Goal: Information Seeking & Learning: Learn about a topic

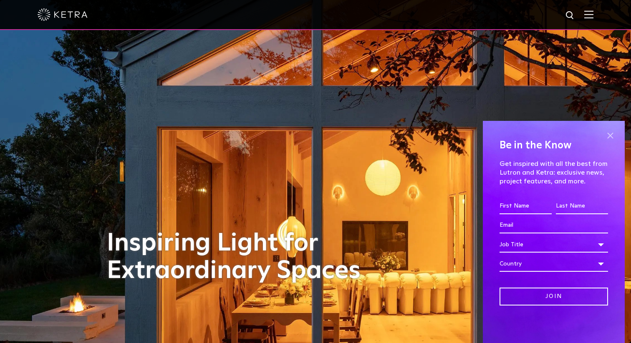
click at [611, 136] on span at bounding box center [610, 135] width 13 height 13
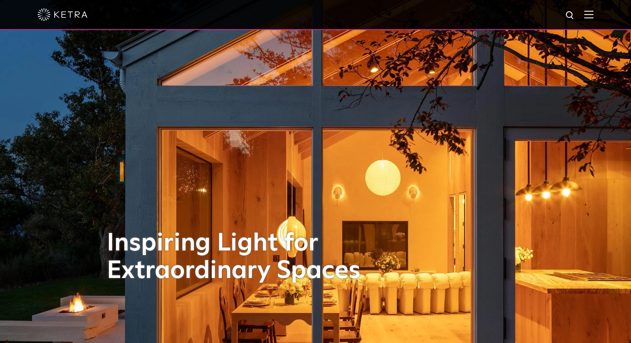
click at [592, 17] on img at bounding box center [588, 14] width 9 height 8
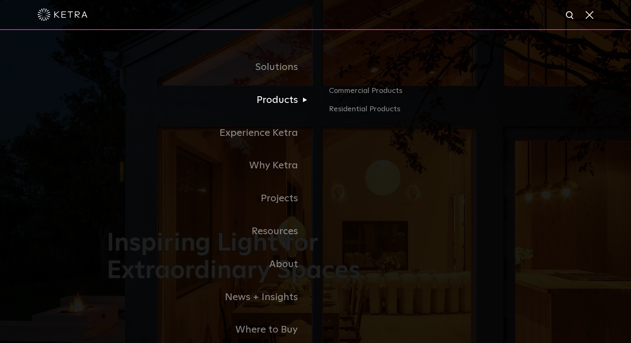
click at [273, 100] on link "Products" at bounding box center [211, 100] width 209 height 33
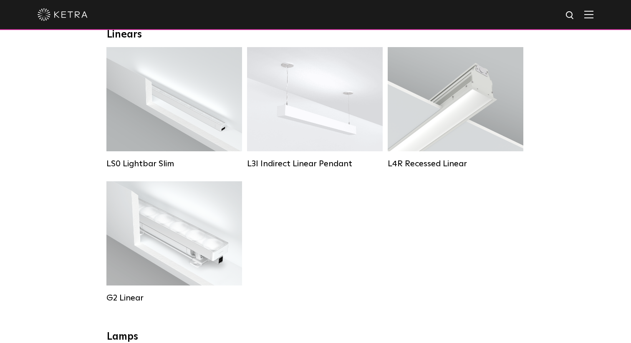
scroll to position [271, 0]
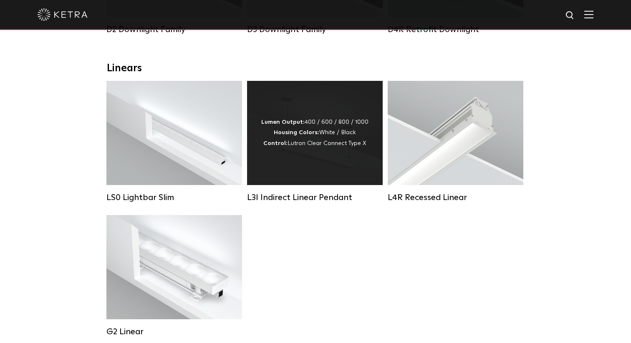
click at [309, 148] on div "Lumen Output: 400 / 600 / 800 / 1000 Housing Colors: White / Black Control: Lut…" at bounding box center [314, 133] width 107 height 32
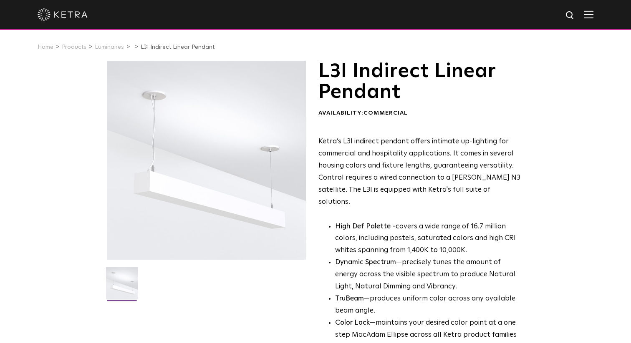
click at [591, 13] on img at bounding box center [588, 14] width 9 height 8
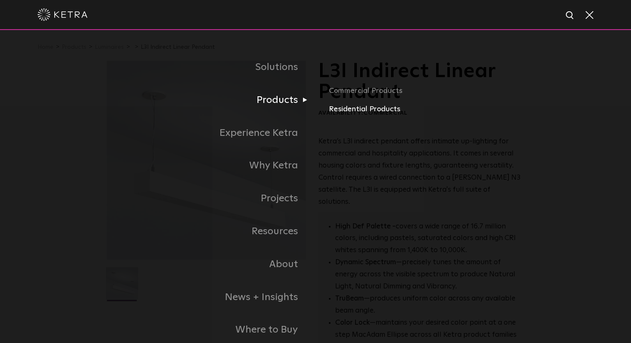
click at [353, 108] on link "Residential Products" at bounding box center [426, 109] width 195 height 12
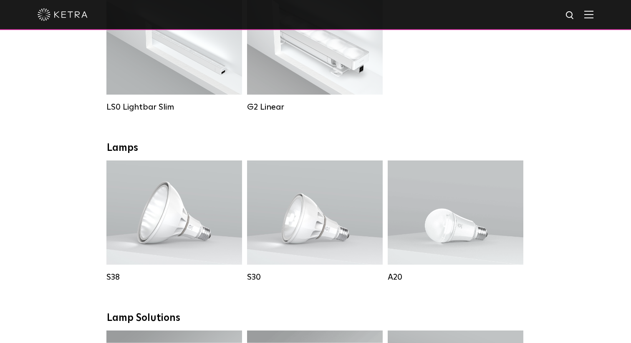
scroll to position [371, 0]
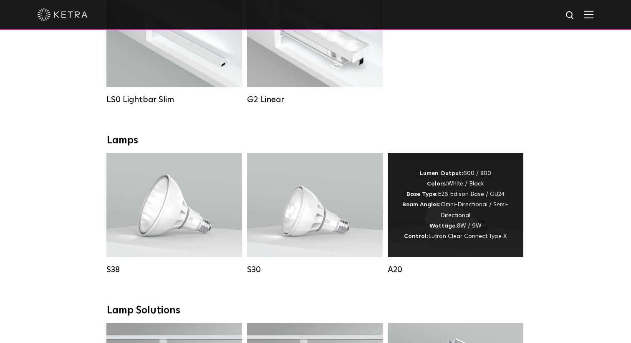
click at [443, 248] on div "Lumen Output: 600 / 800 Colors: White / Black Base Type: E26 Edison Base / GU24…" at bounding box center [456, 205] width 136 height 104
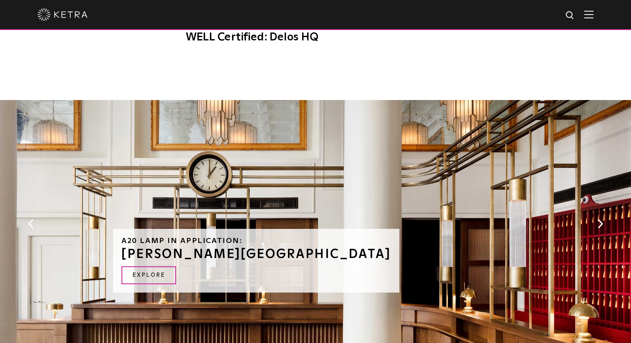
scroll to position [871, 0]
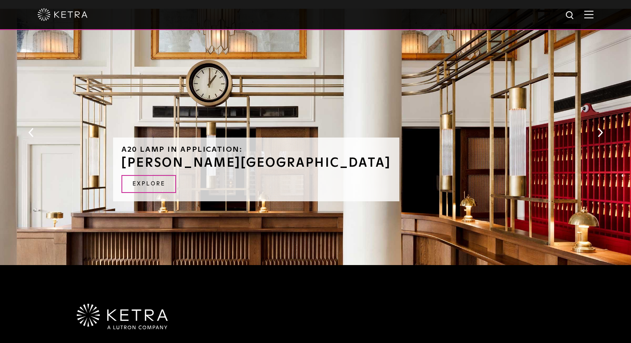
click at [422, 161] on div "A20 Lamp in Application: RIGGS HOTEL Explore" at bounding box center [315, 139] width 405 height 261
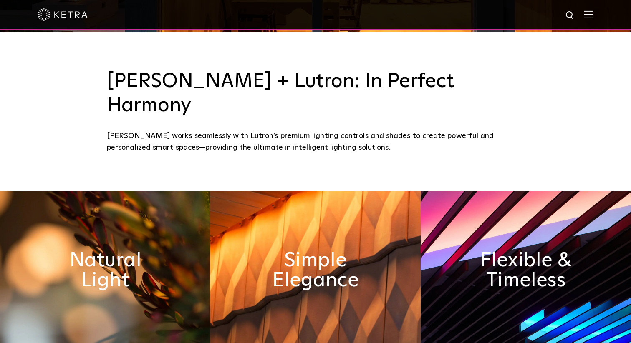
scroll to position [313, 0]
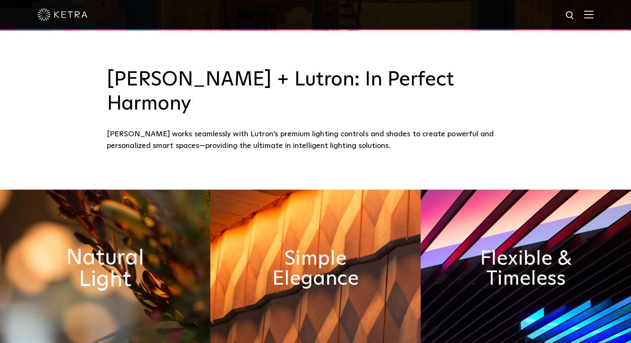
click at [139, 248] on h2 "Natural Light" at bounding box center [105, 269] width 115 height 44
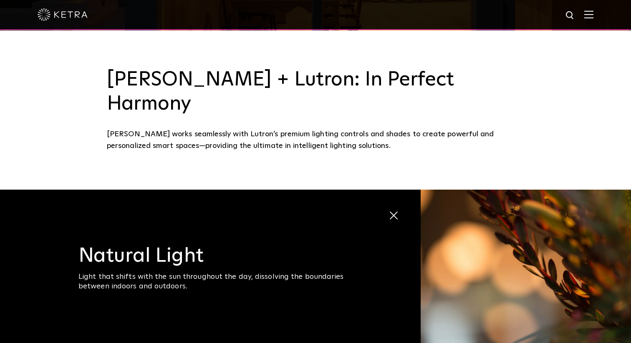
click at [597, 21] on div at bounding box center [315, 15] width 631 height 30
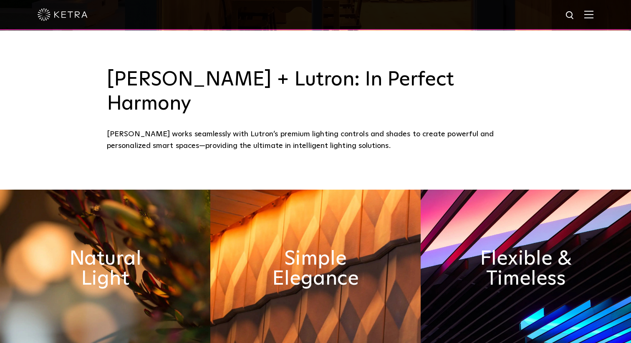
click at [591, 14] on img at bounding box center [588, 14] width 9 height 8
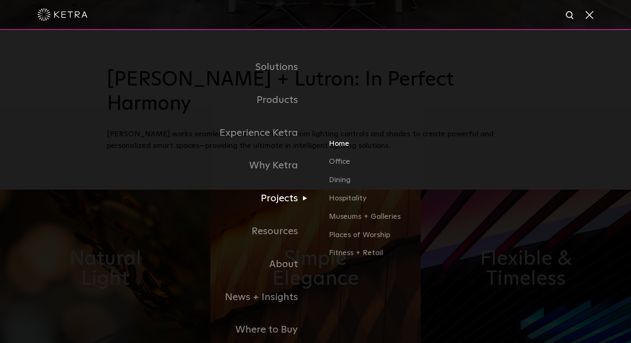
click at [338, 142] on link "Home" at bounding box center [426, 147] width 195 height 18
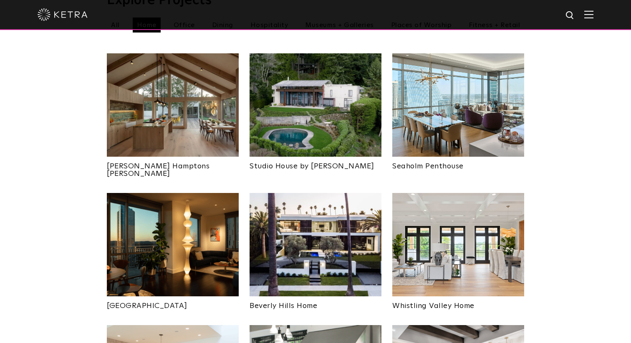
scroll to position [330, 0]
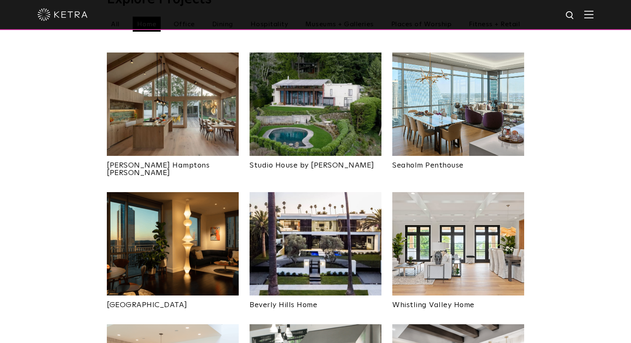
click at [154, 215] on img at bounding box center [173, 243] width 132 height 103
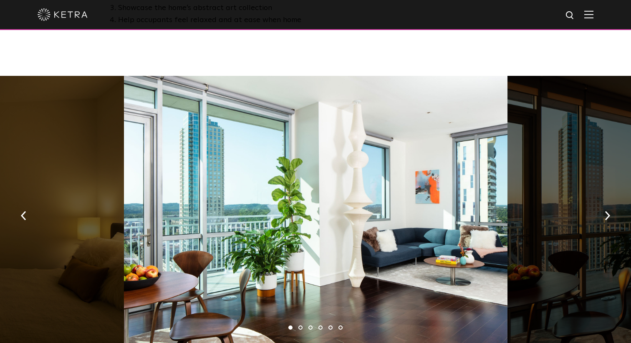
scroll to position [543, 0]
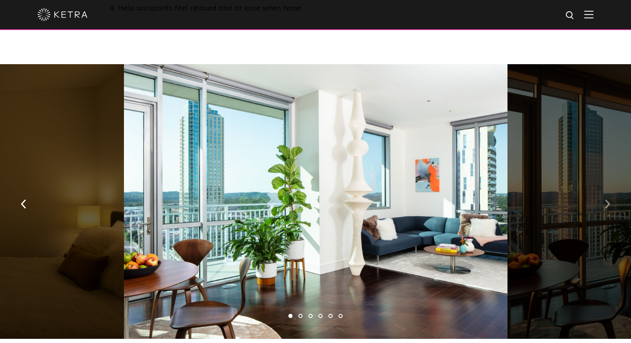
click at [606, 200] on img "button" at bounding box center [607, 204] width 5 height 9
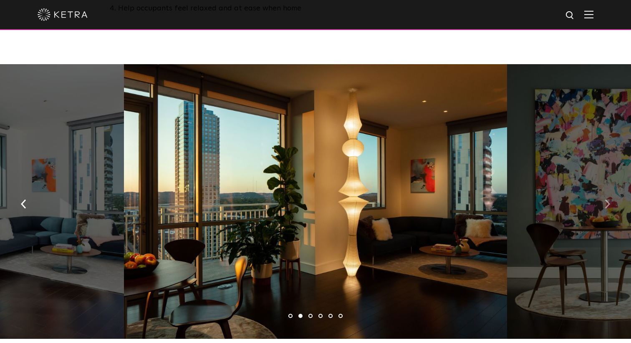
click at [606, 200] on img "button" at bounding box center [607, 204] width 5 height 9
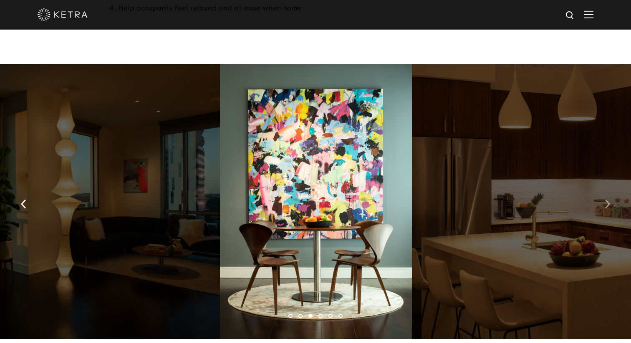
click at [606, 200] on img "button" at bounding box center [607, 204] width 5 height 9
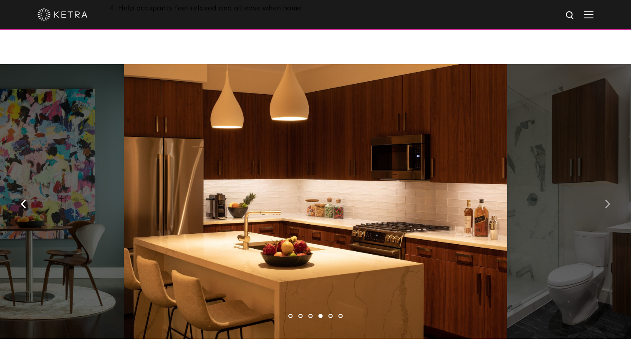
click at [606, 200] on img "button" at bounding box center [607, 204] width 5 height 9
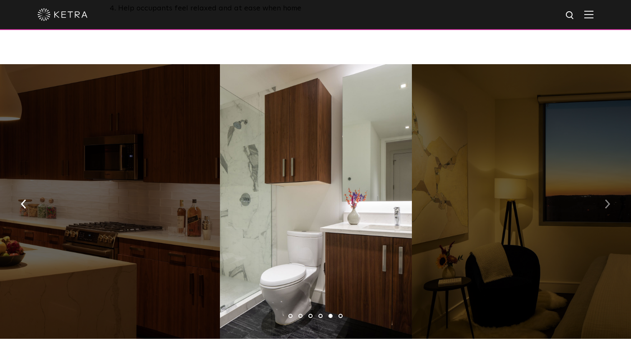
click at [606, 200] on img "button" at bounding box center [607, 204] width 5 height 9
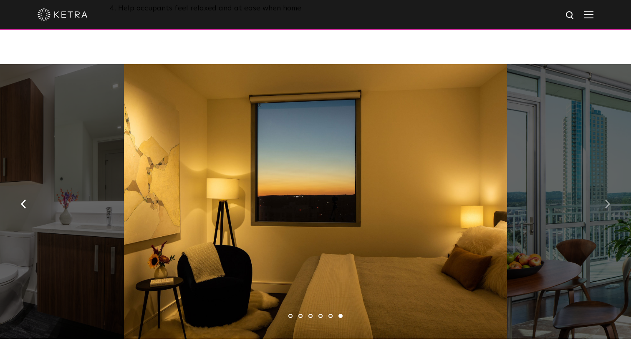
click at [606, 200] on img "button" at bounding box center [607, 204] width 5 height 9
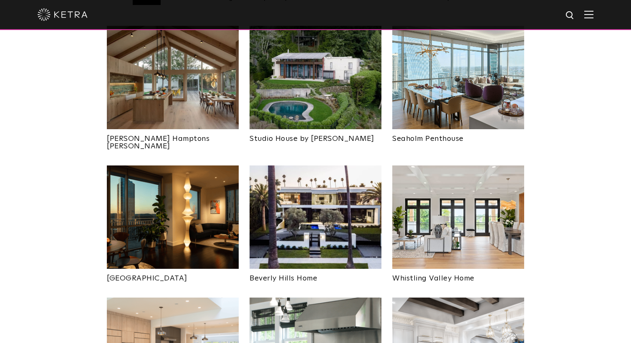
scroll to position [337, 0]
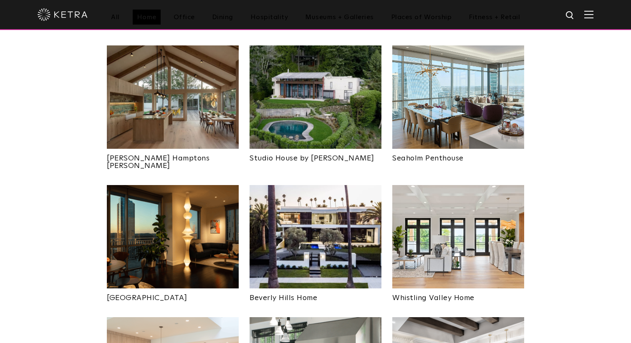
click at [449, 111] on img at bounding box center [458, 96] width 132 height 103
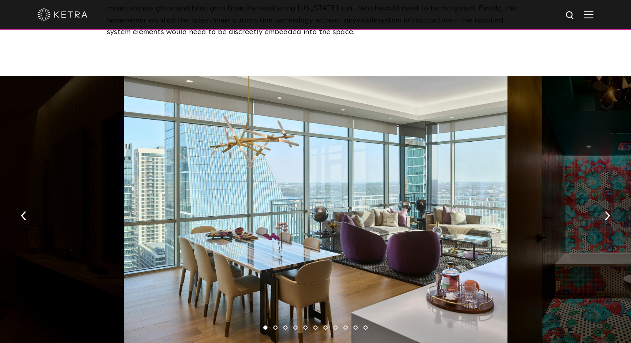
scroll to position [1183, 0]
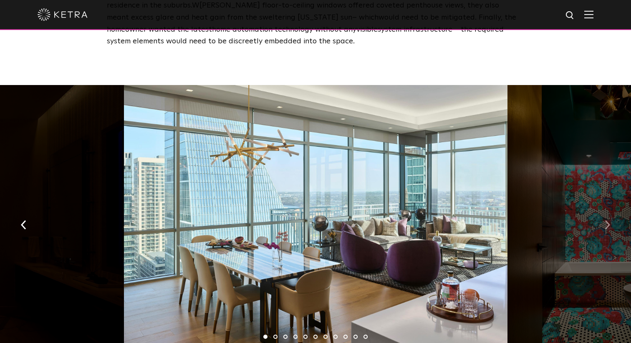
click at [607, 221] on img "button" at bounding box center [607, 225] width 5 height 9
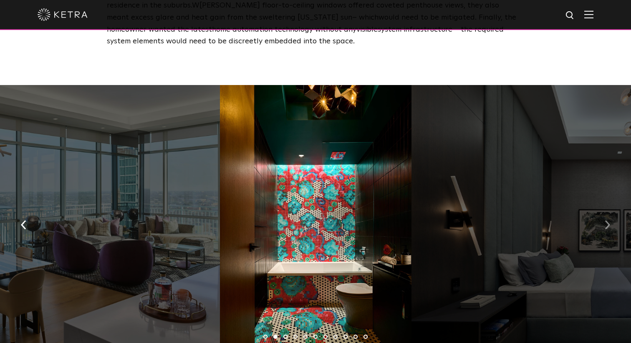
click at [607, 221] on img "button" at bounding box center [607, 225] width 5 height 9
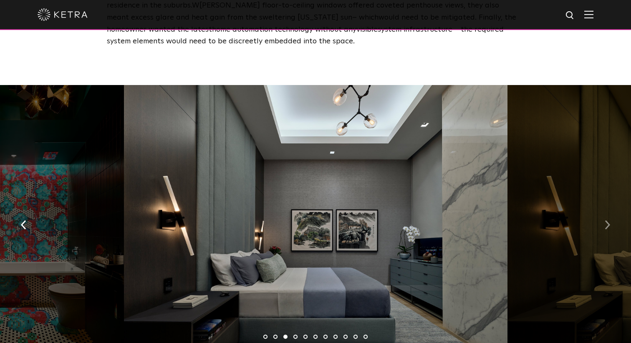
click at [607, 221] on img "button" at bounding box center [607, 225] width 5 height 9
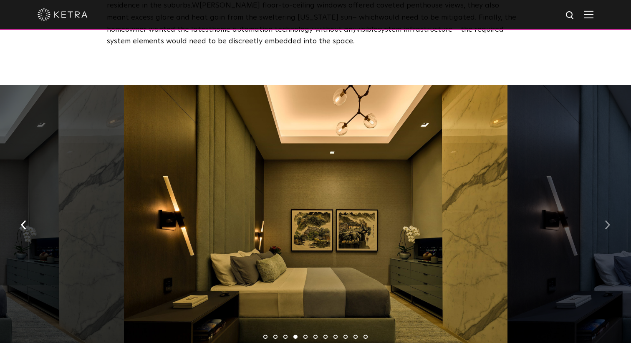
click at [607, 221] on img "button" at bounding box center [607, 225] width 5 height 9
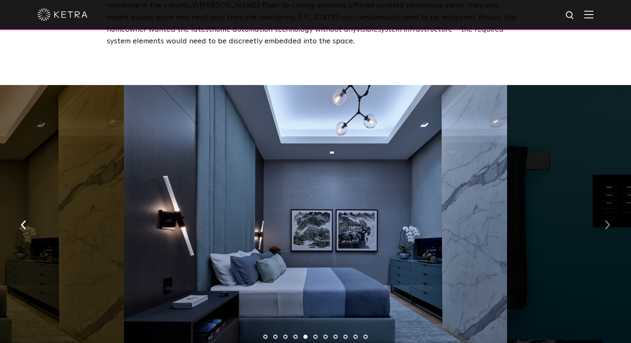
click at [607, 221] on img "button" at bounding box center [607, 225] width 5 height 9
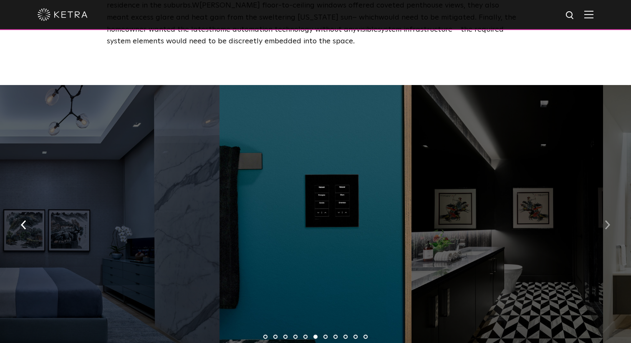
click at [607, 221] on img "button" at bounding box center [607, 225] width 5 height 9
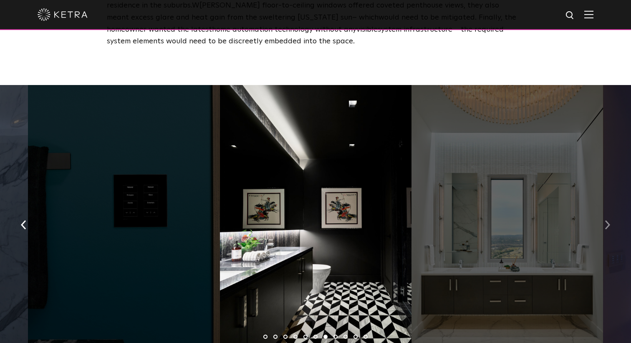
click at [607, 221] on img "button" at bounding box center [607, 225] width 5 height 9
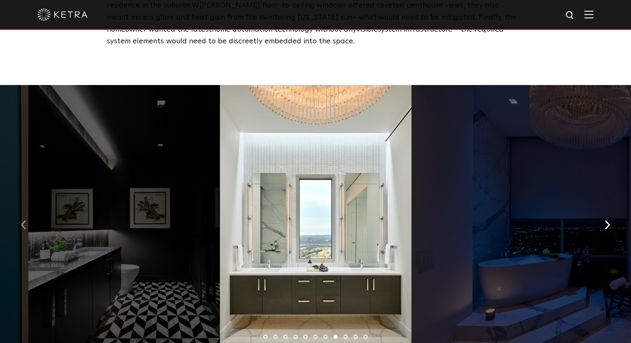
click at [23, 221] on img "button" at bounding box center [23, 225] width 5 height 9
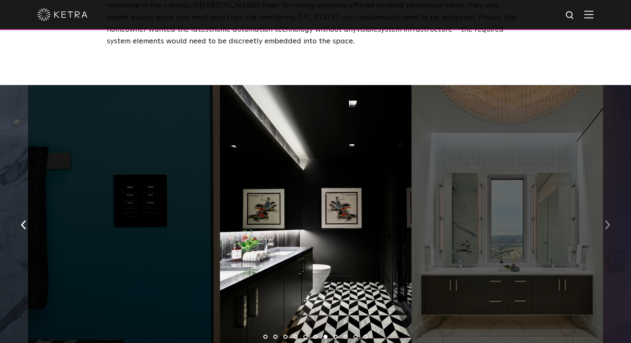
click at [609, 221] on img "button" at bounding box center [607, 225] width 5 height 9
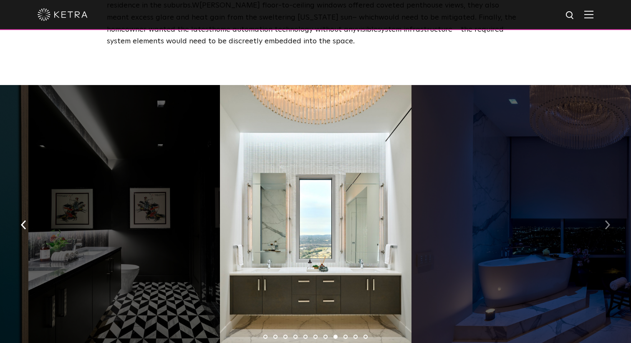
click at [609, 221] on img "button" at bounding box center [607, 225] width 5 height 9
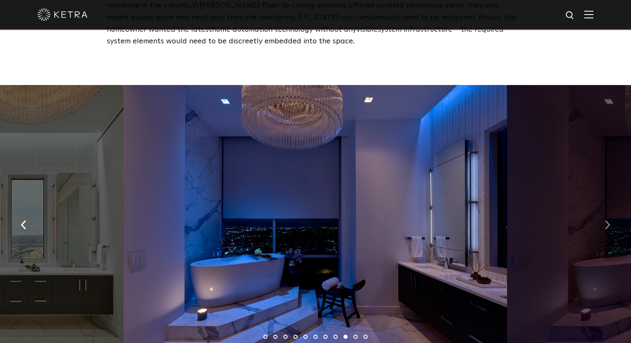
click at [607, 221] on img "button" at bounding box center [607, 225] width 5 height 9
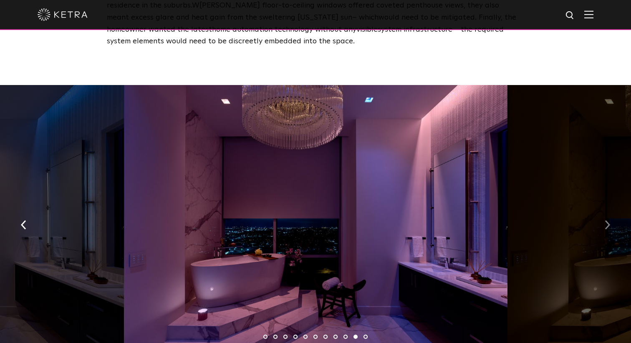
click at [607, 221] on img "button" at bounding box center [607, 225] width 5 height 9
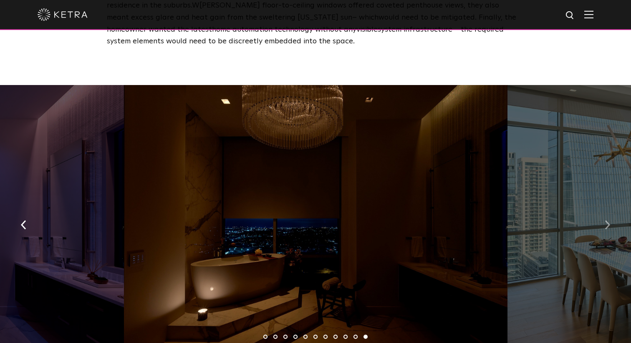
click at [607, 221] on img "button" at bounding box center [607, 225] width 5 height 9
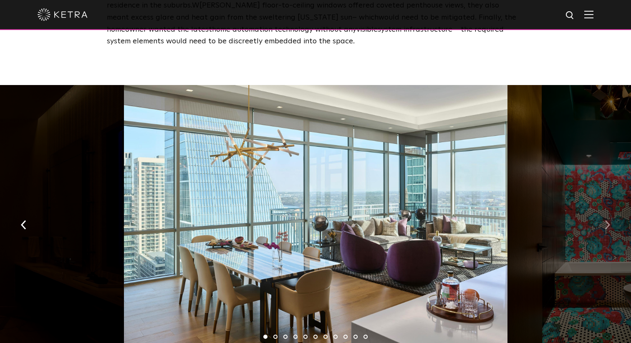
click at [613, 210] on button "button" at bounding box center [607, 224] width 18 height 29
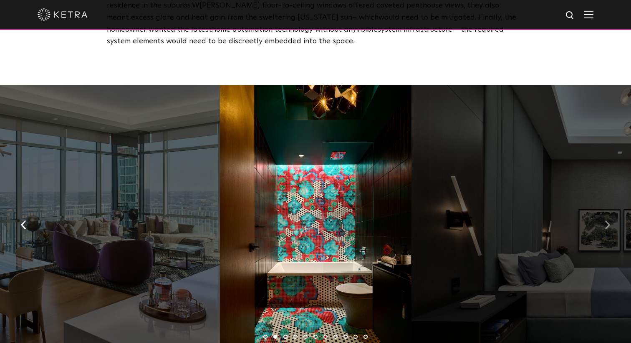
click at [613, 210] on button "button" at bounding box center [607, 224] width 18 height 29
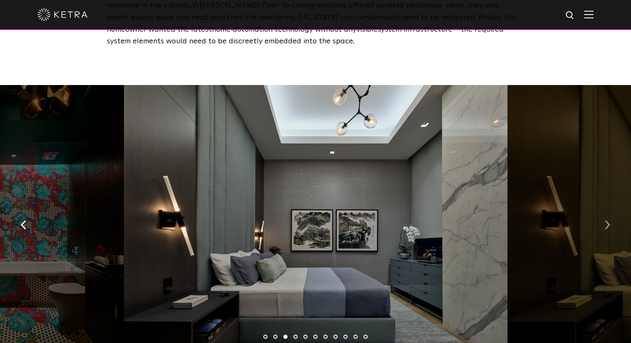
click at [613, 210] on button "button" at bounding box center [607, 224] width 18 height 29
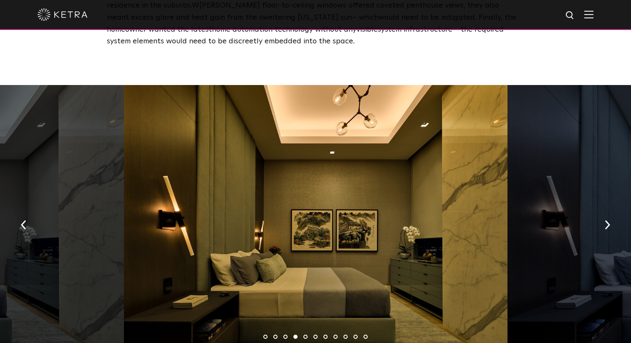
click at [324, 214] on div at bounding box center [315, 222] width 383 height 275
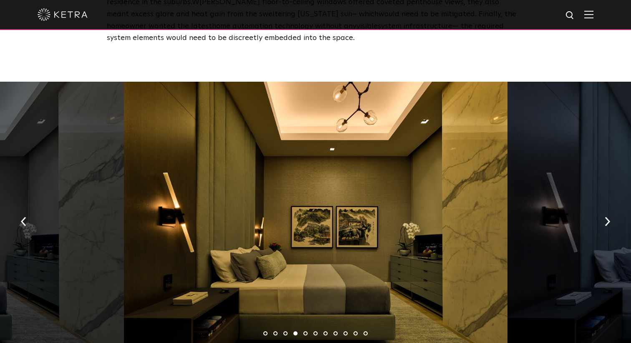
scroll to position [1187, 0]
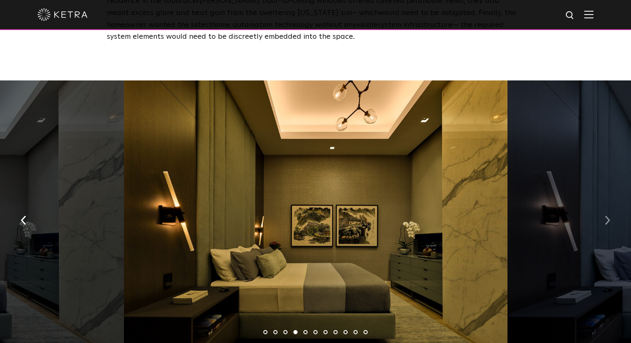
click at [604, 206] on button "button" at bounding box center [607, 220] width 18 height 29
